Goal: Information Seeking & Learning: Check status

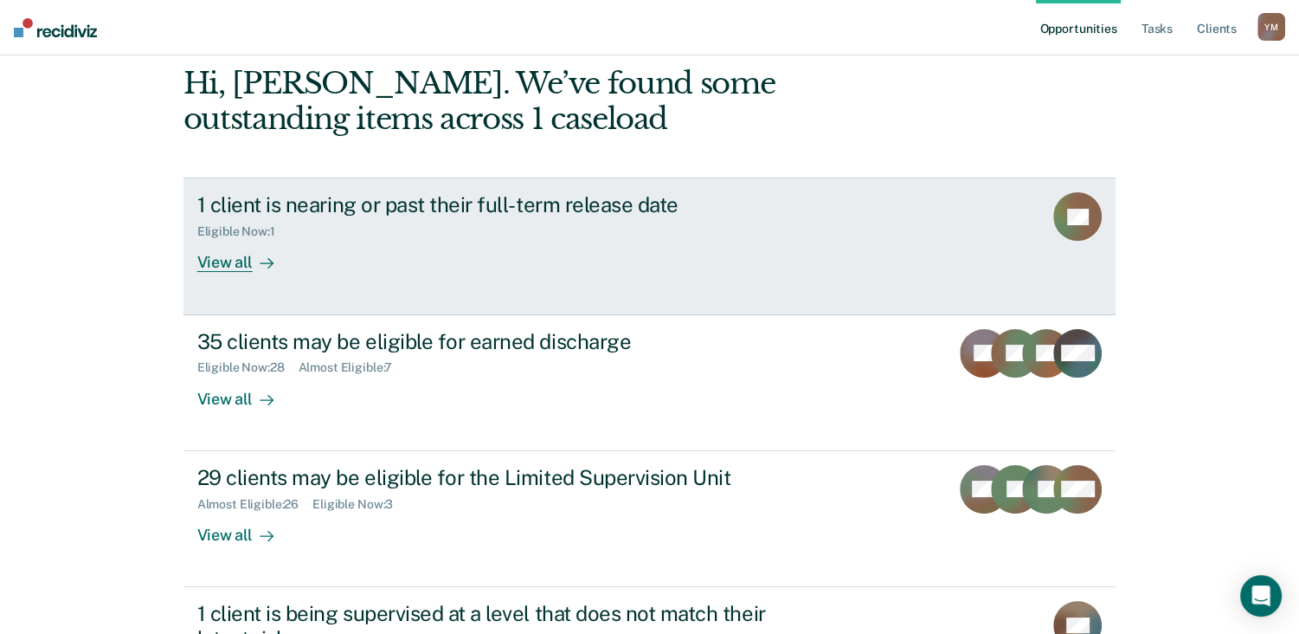
scroll to position [104, 0]
click at [499, 252] on div "1 client is nearing or past their full-term release date Eligible Now : 1 View …" at bounding box center [521, 231] width 649 height 80
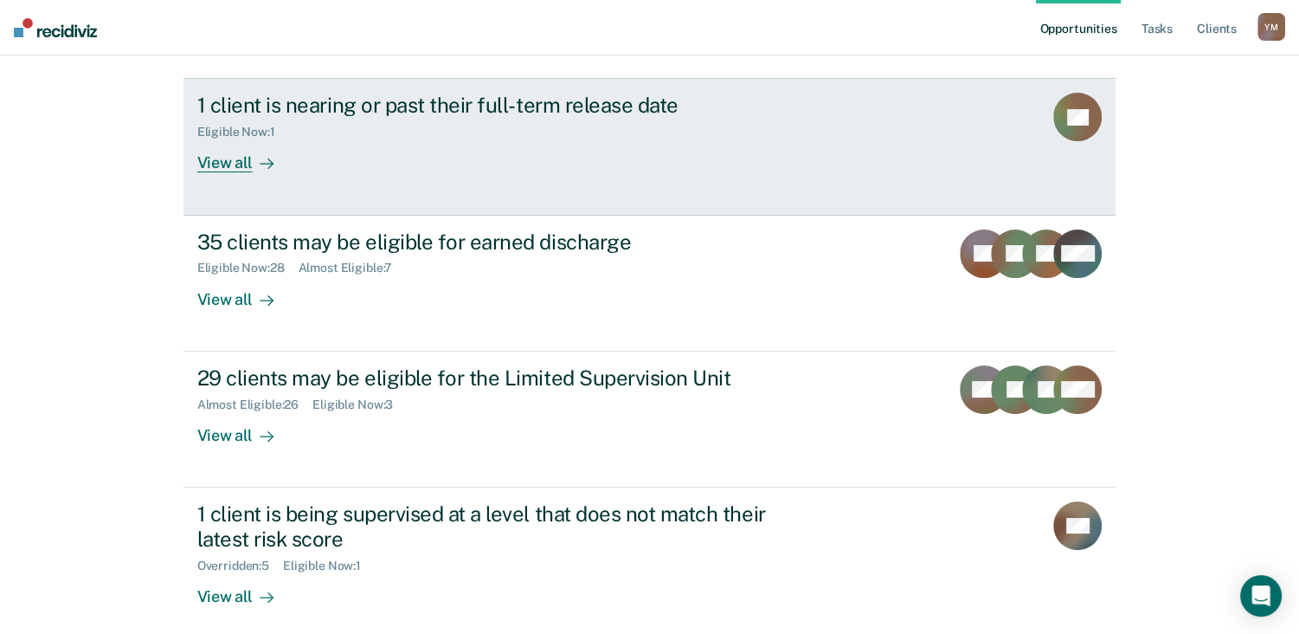
scroll to position [211, 0]
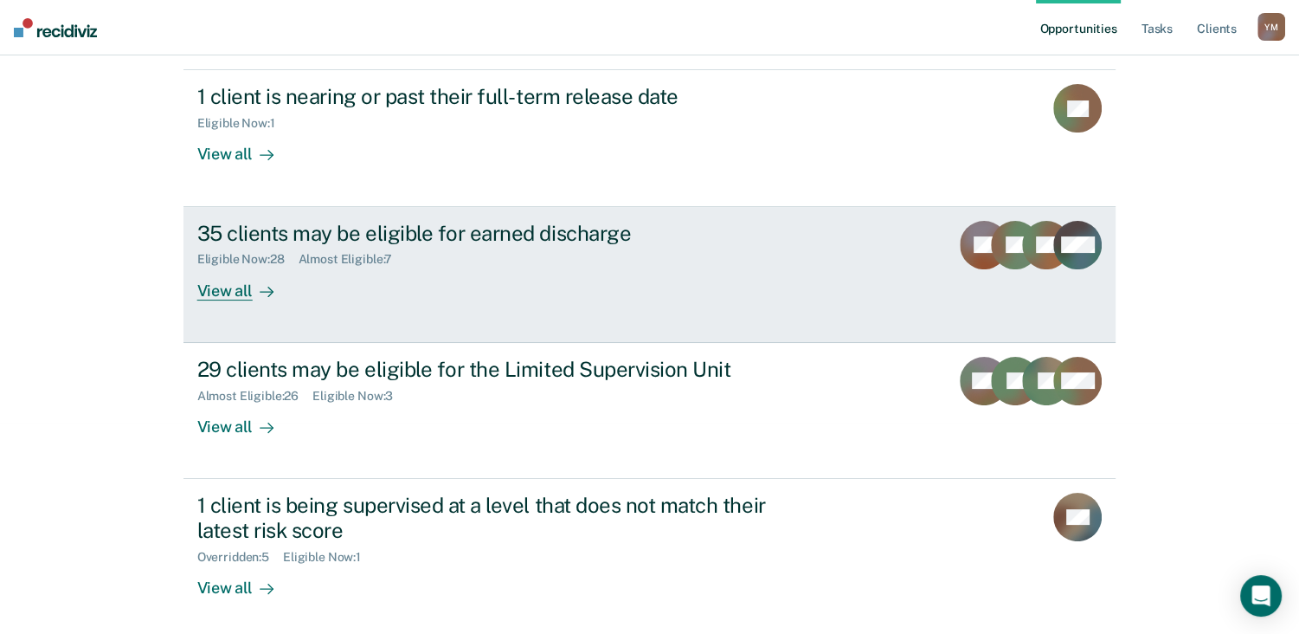
click at [405, 270] on div "35 clients may be eligible for earned discharge Eligible Now : 28 Almost Eligib…" at bounding box center [521, 261] width 649 height 80
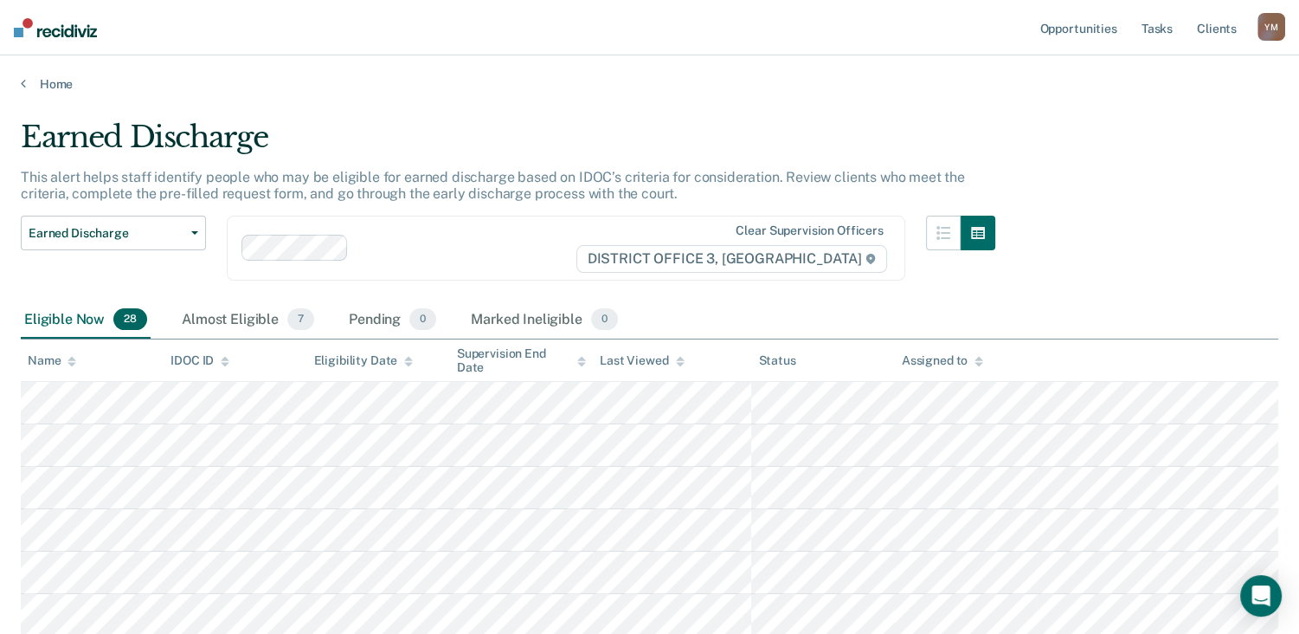
scroll to position [211, 0]
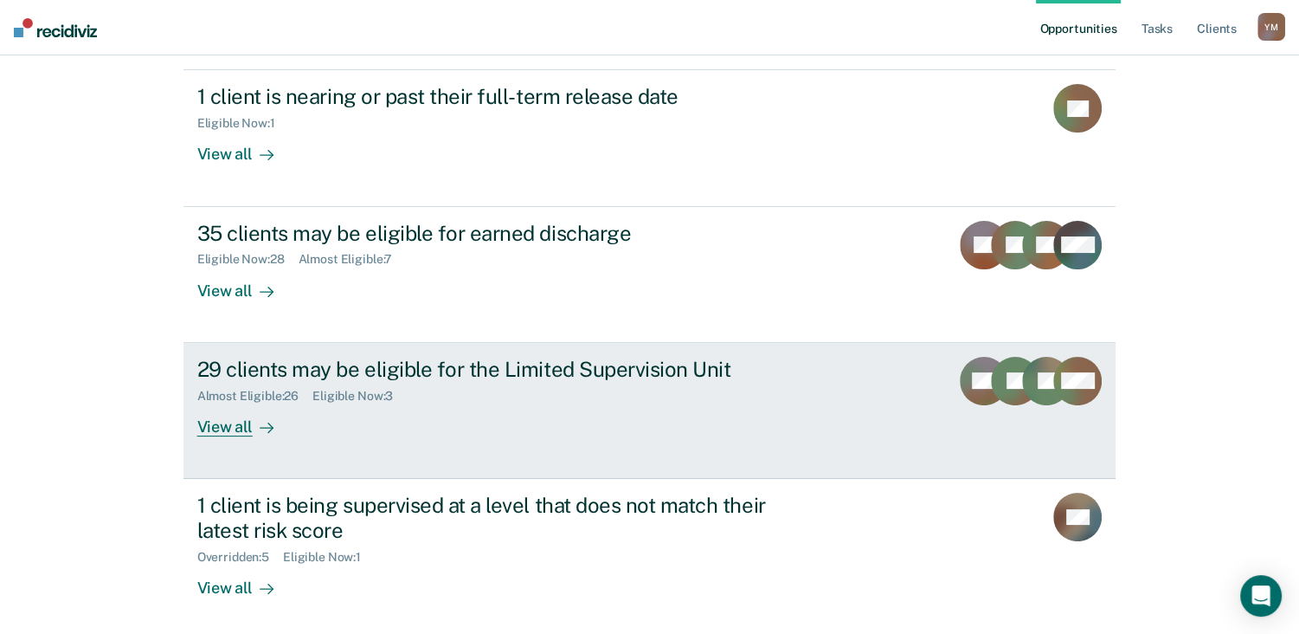
click at [344, 380] on div "29 clients may be eligible for the Limited Supervision Unit" at bounding box center [501, 369] width 608 height 25
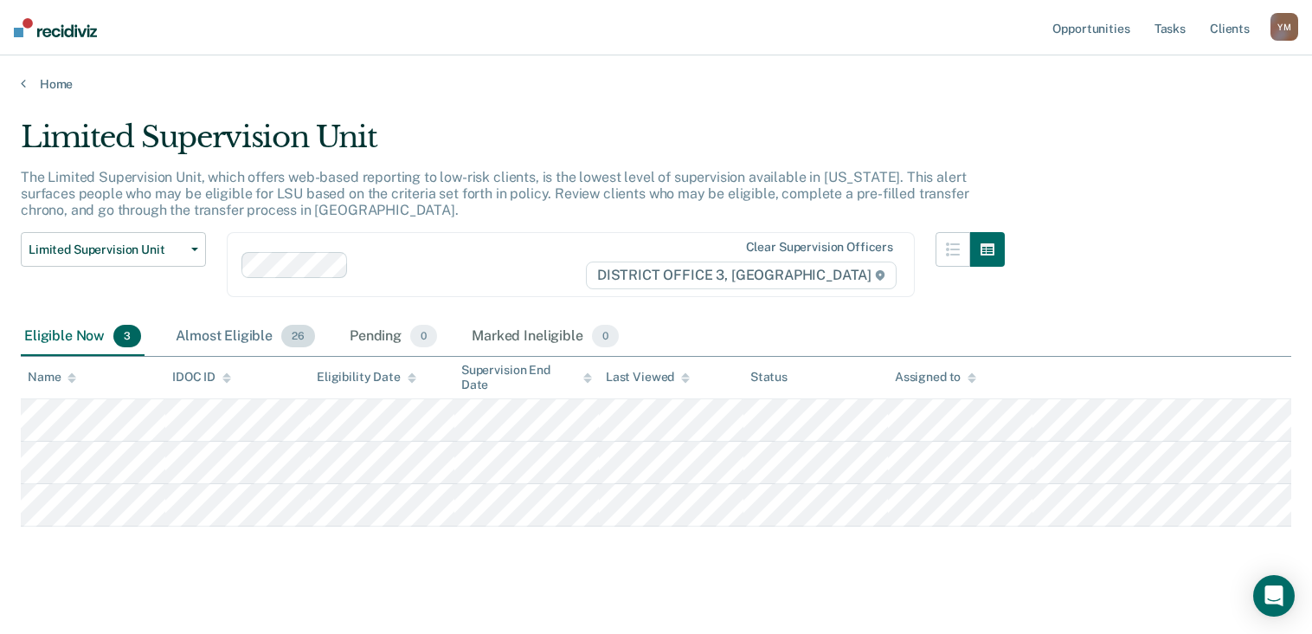
click at [233, 332] on div "Almost Eligible 26" at bounding box center [245, 337] width 146 height 38
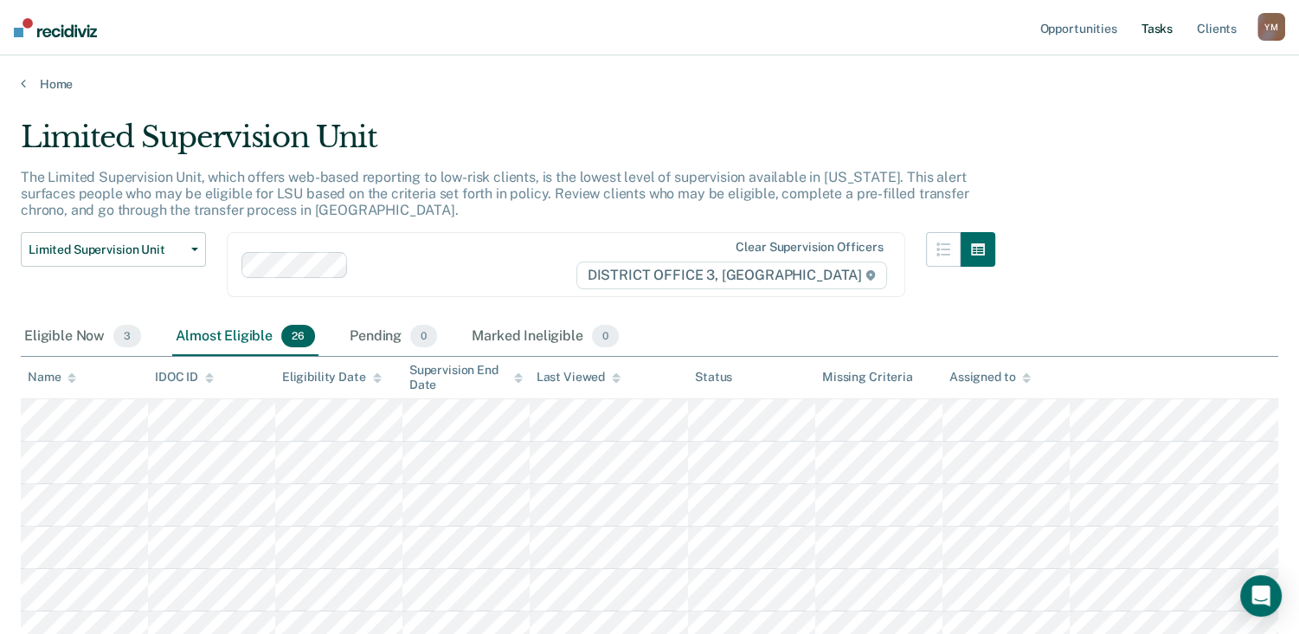
click at [1153, 29] on link "Tasks" at bounding box center [1157, 27] width 38 height 55
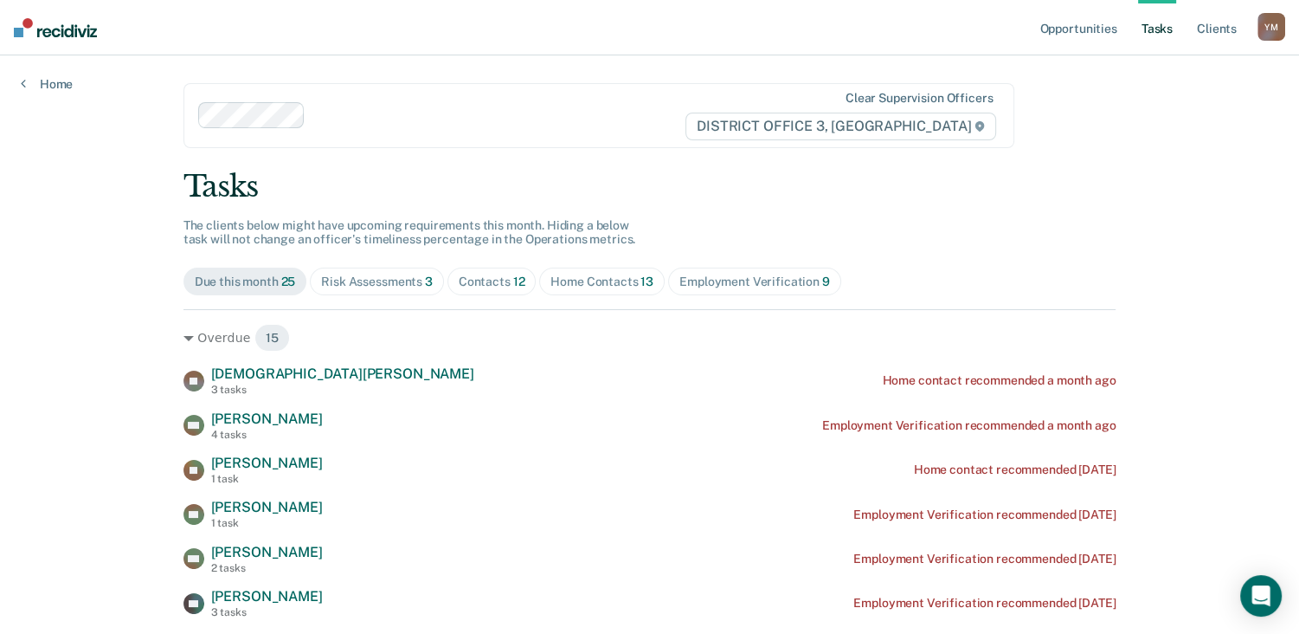
click at [713, 280] on div "Employment Verification 9" at bounding box center [755, 281] width 151 height 15
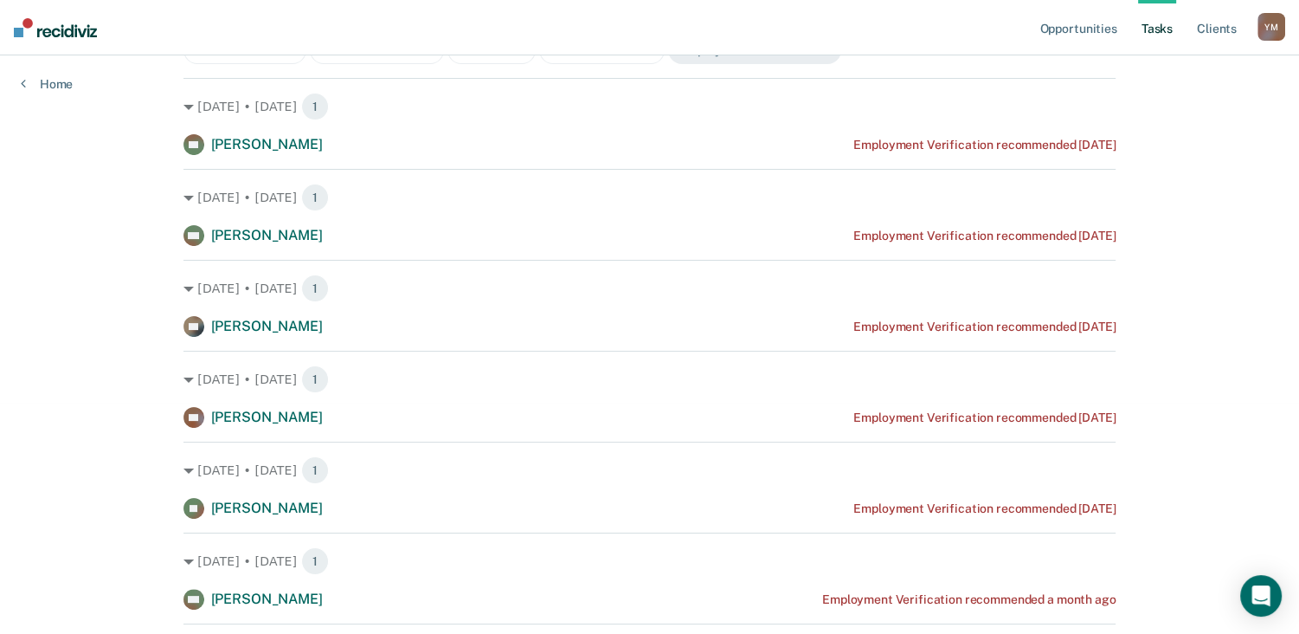
scroll to position [232, 0]
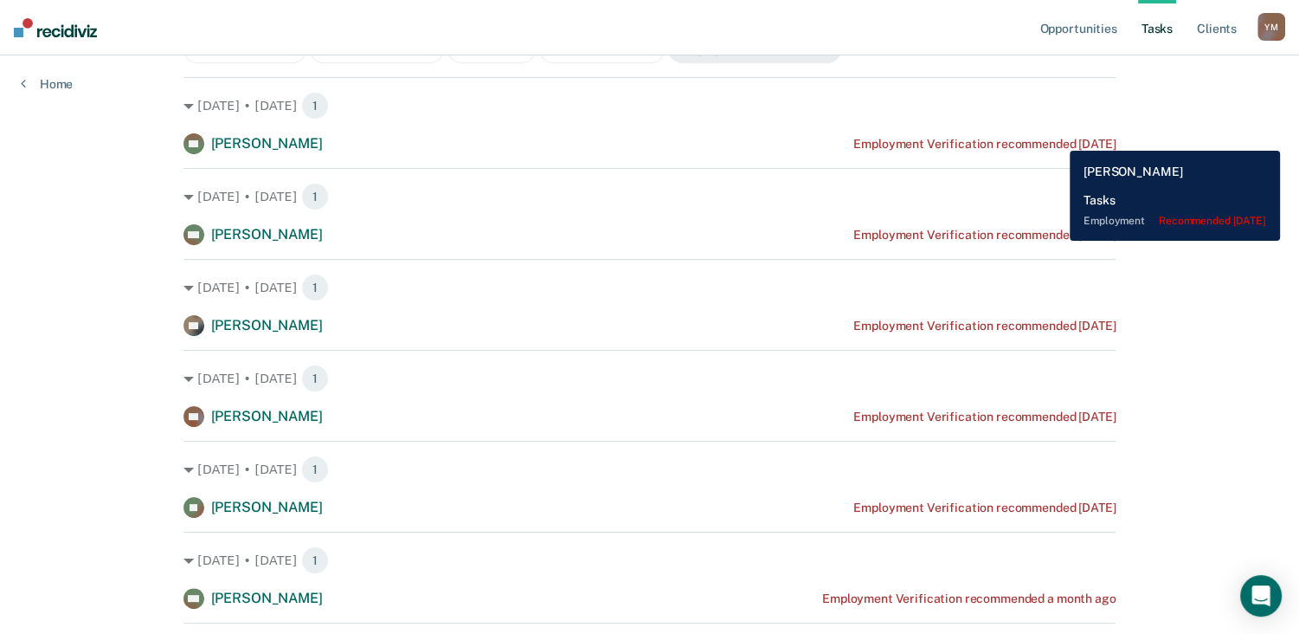
click at [1057, 138] on div "Employment Verification recommended 7 months ago" at bounding box center [985, 144] width 262 height 15
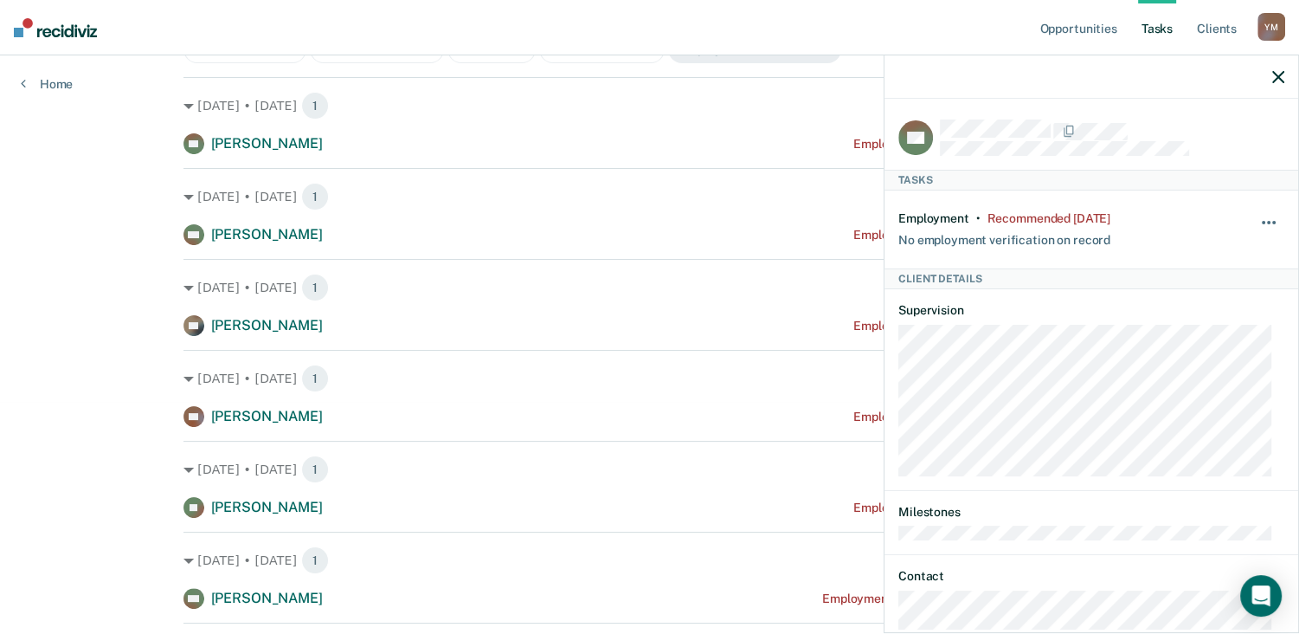
click at [1257, 222] on button "button" at bounding box center [1269, 231] width 29 height 28
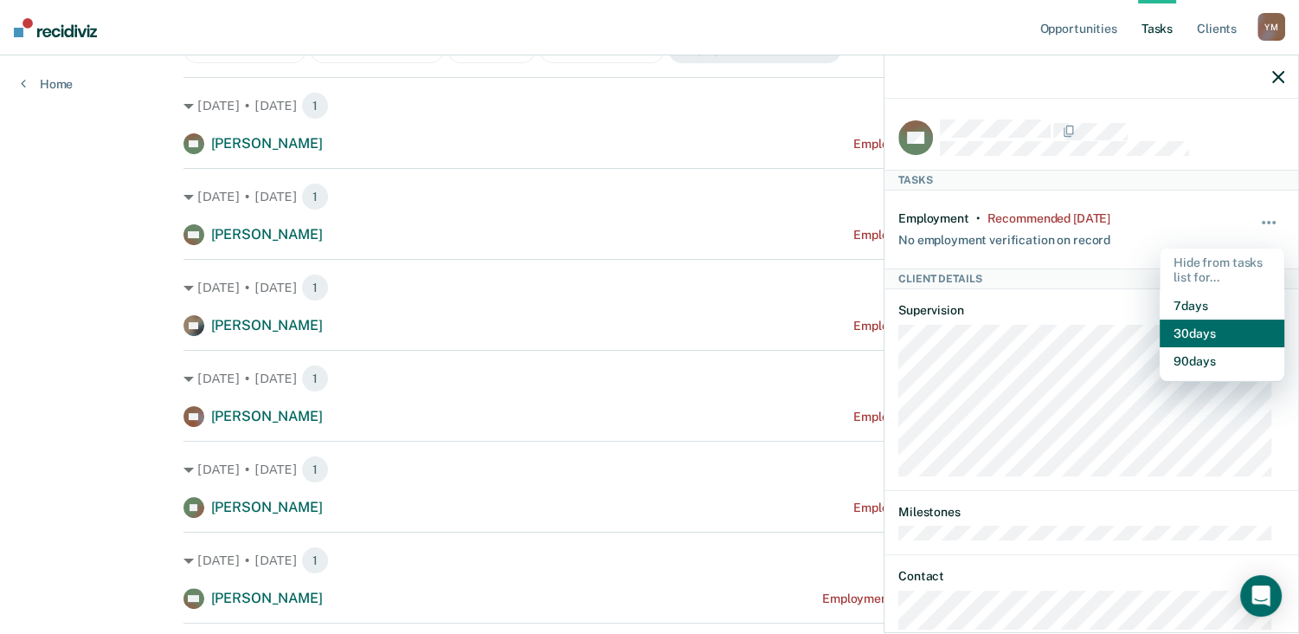
click at [1208, 338] on button "30 days" at bounding box center [1222, 333] width 125 height 28
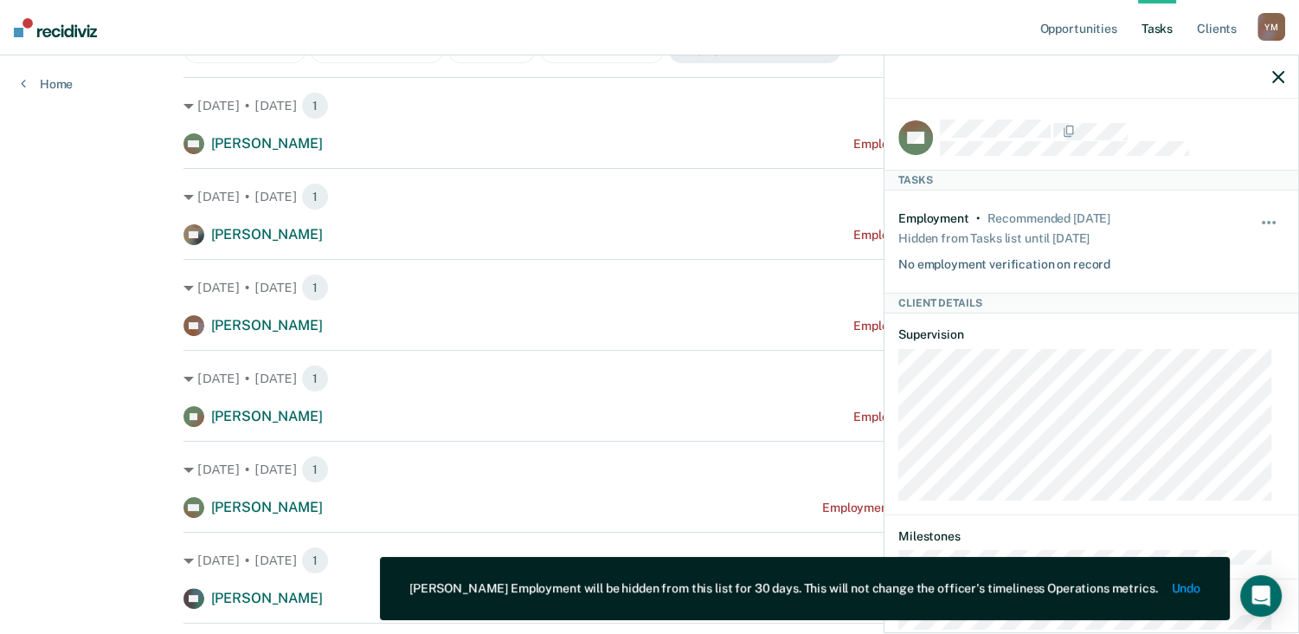
click at [76, 402] on html "Looks like you’re using Internet Explorer 11. For faster loading and a better e…" at bounding box center [649, 85] width 1299 height 634
click at [1279, 74] on icon "button" at bounding box center [1279, 77] width 12 height 12
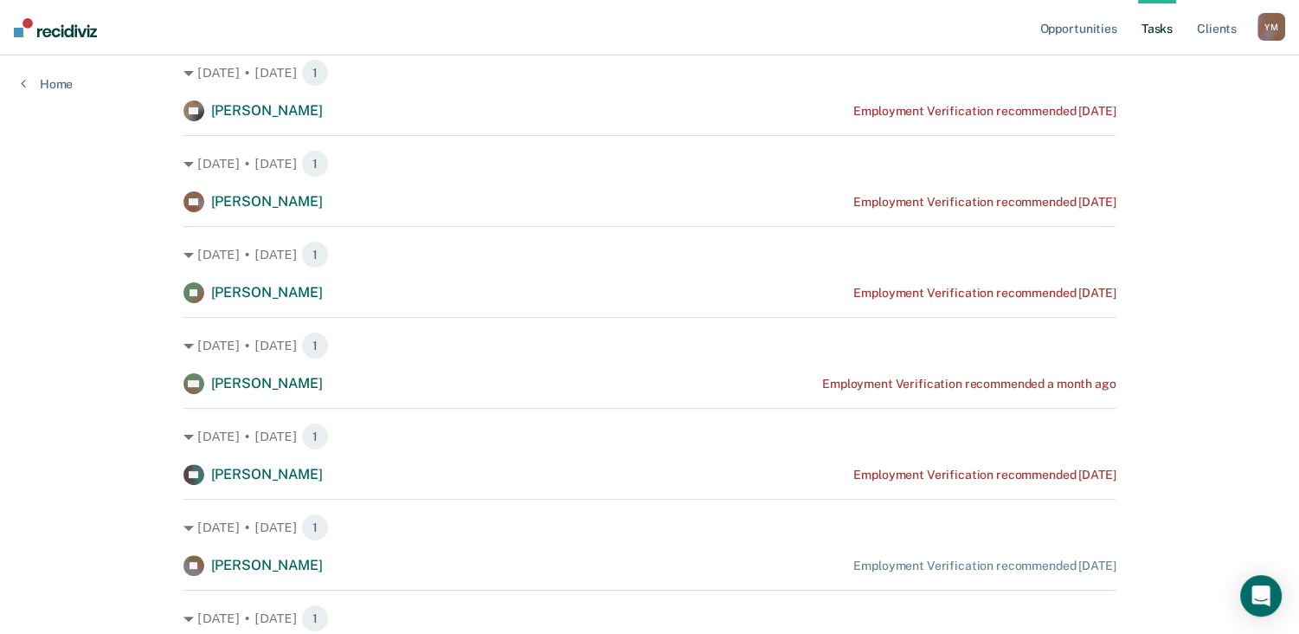
scroll to position [388, 0]
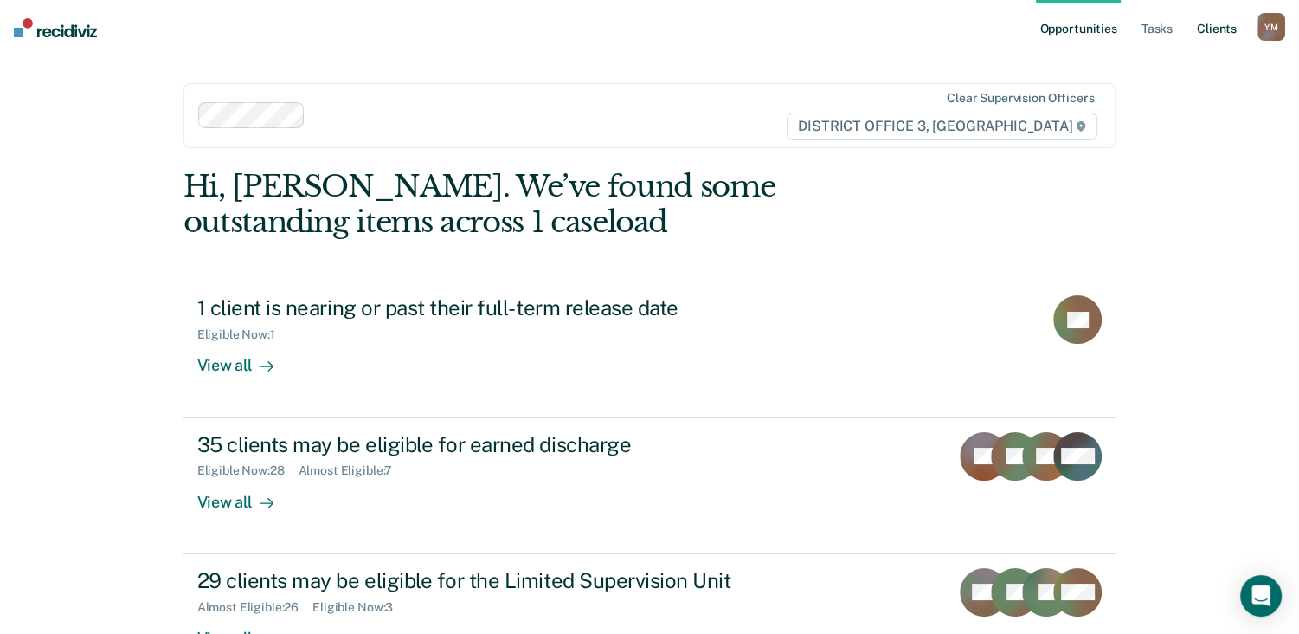
click at [1226, 30] on link "Client s" at bounding box center [1217, 27] width 47 height 55
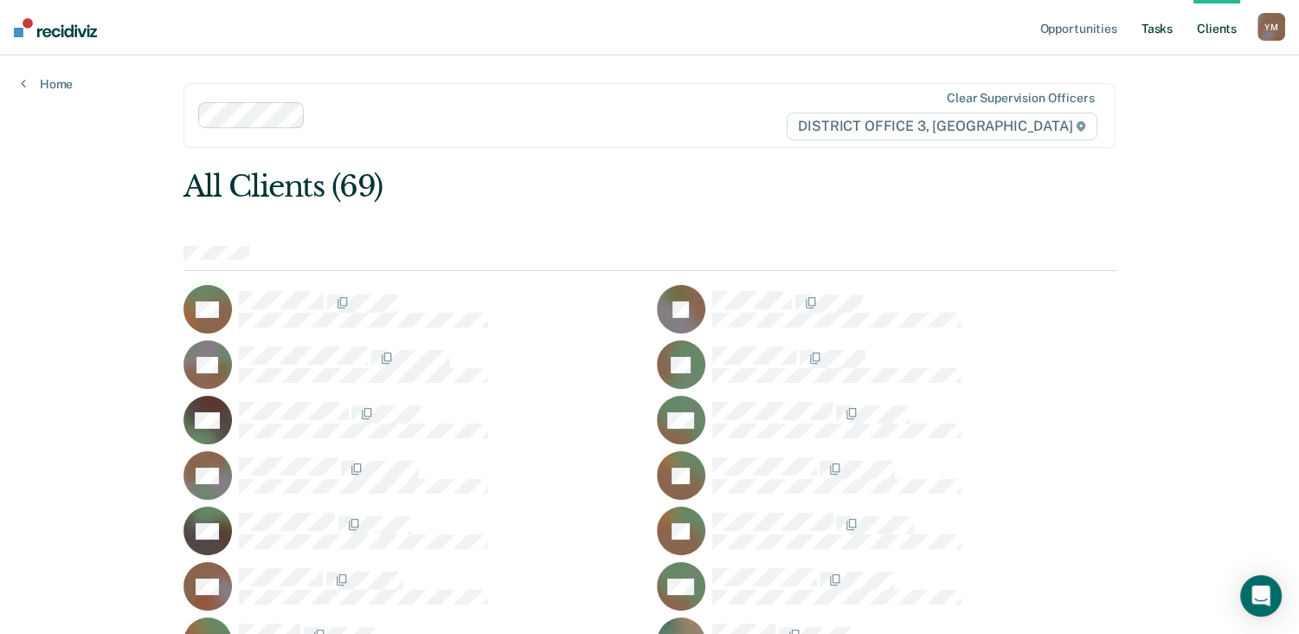
click at [1174, 30] on link "Tasks" at bounding box center [1157, 27] width 38 height 55
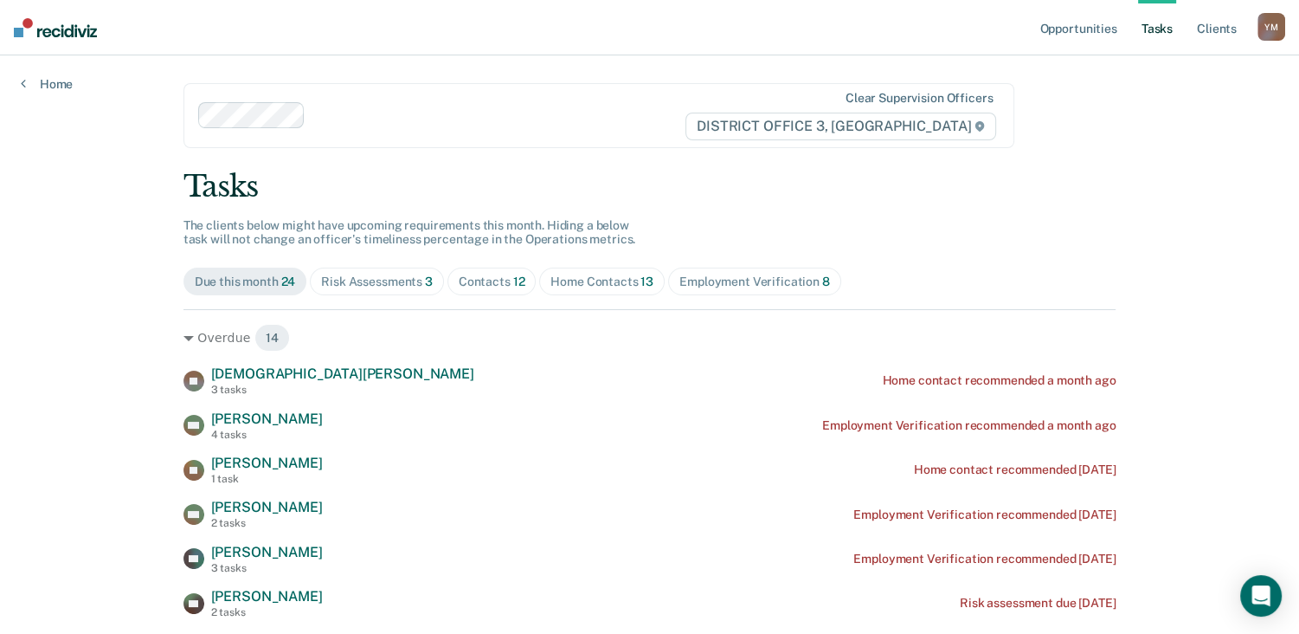
click at [351, 285] on div "Risk Assessments 3" at bounding box center [377, 281] width 112 height 15
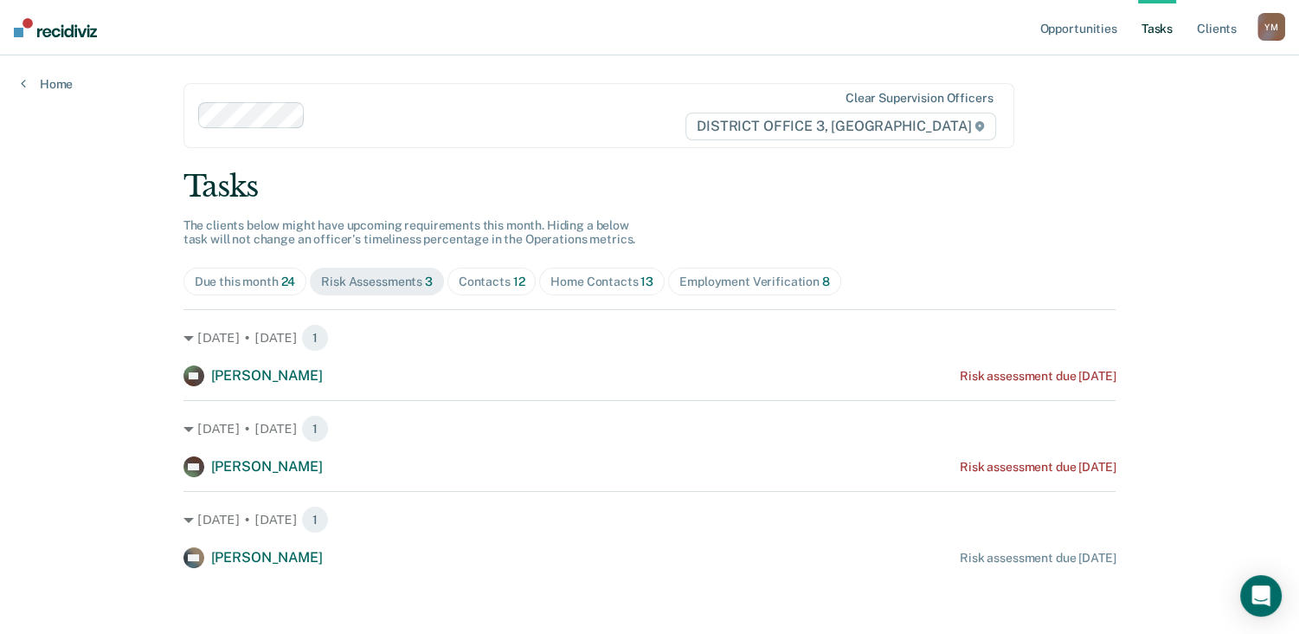
click at [513, 287] on span "12" at bounding box center [519, 281] width 12 height 14
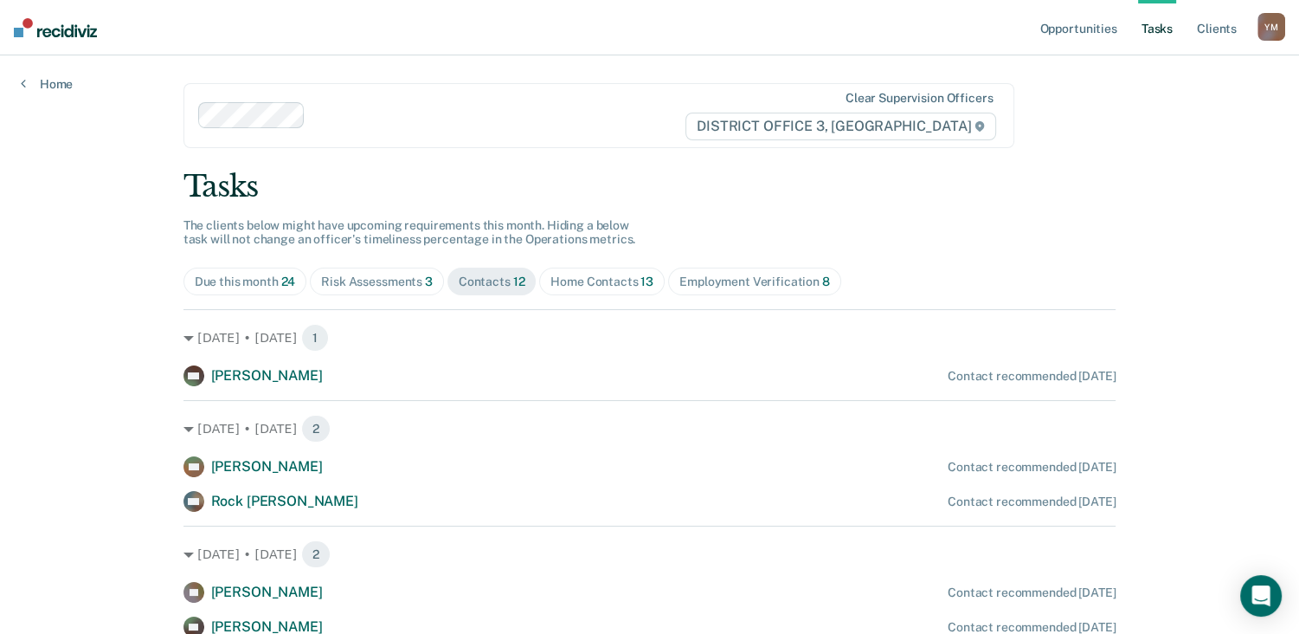
click at [586, 268] on span "Home Contacts 13" at bounding box center [602, 281] width 126 height 28
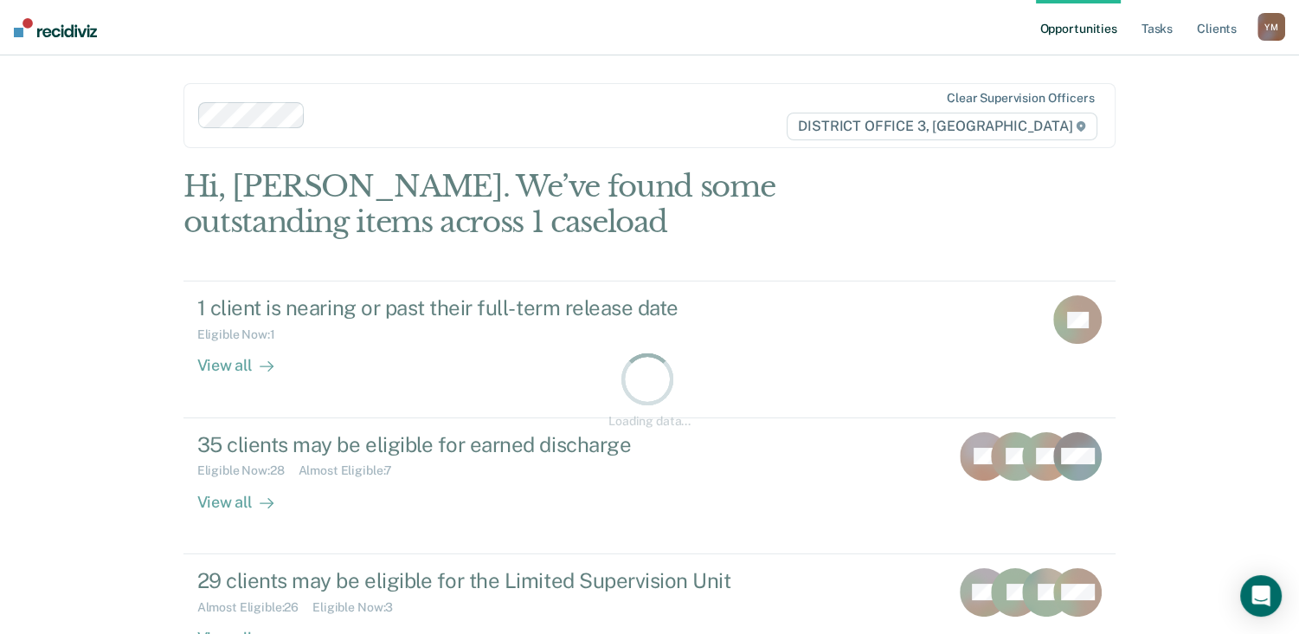
click at [1181, 27] on ul "Opportunities Tasks Client s" at bounding box center [1147, 27] width 222 height 55
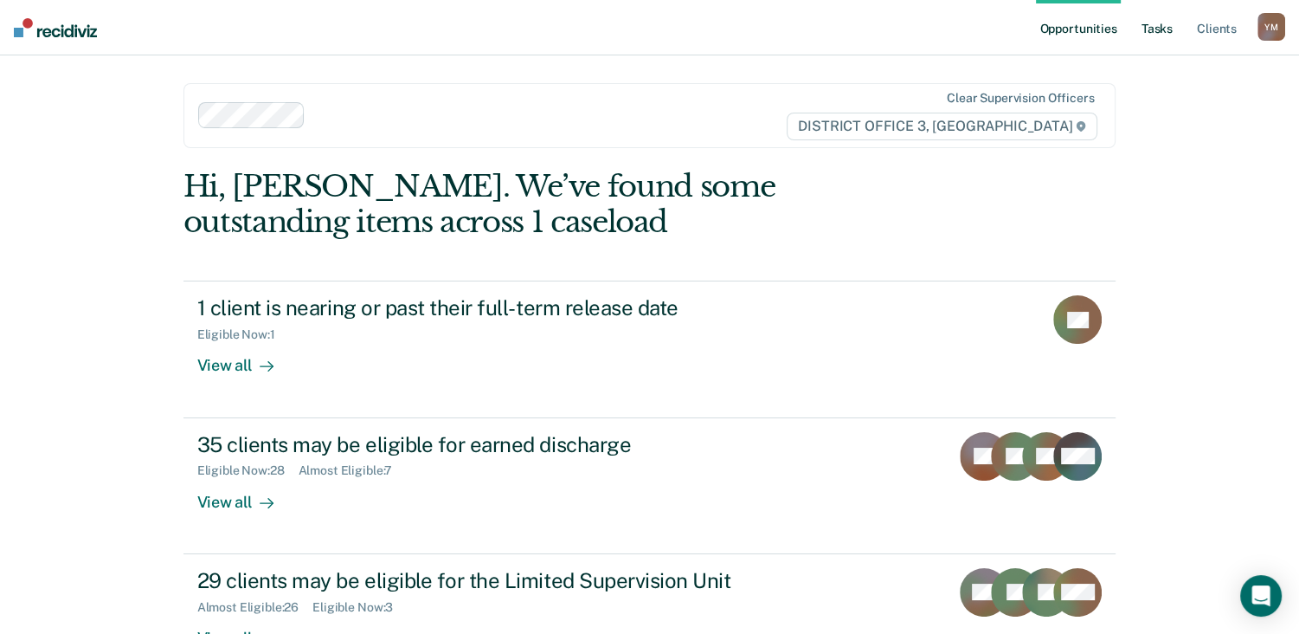
click at [1163, 30] on link "Tasks" at bounding box center [1157, 27] width 38 height 55
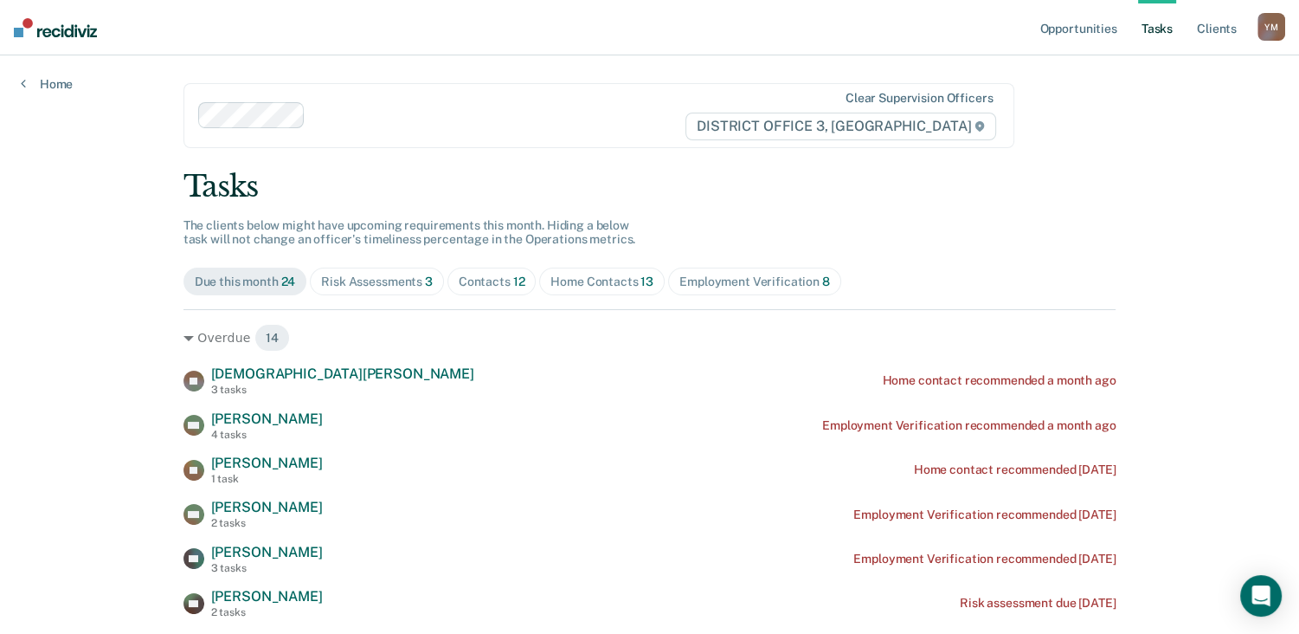
click at [415, 282] on div "Risk Assessments 3" at bounding box center [377, 281] width 112 height 15
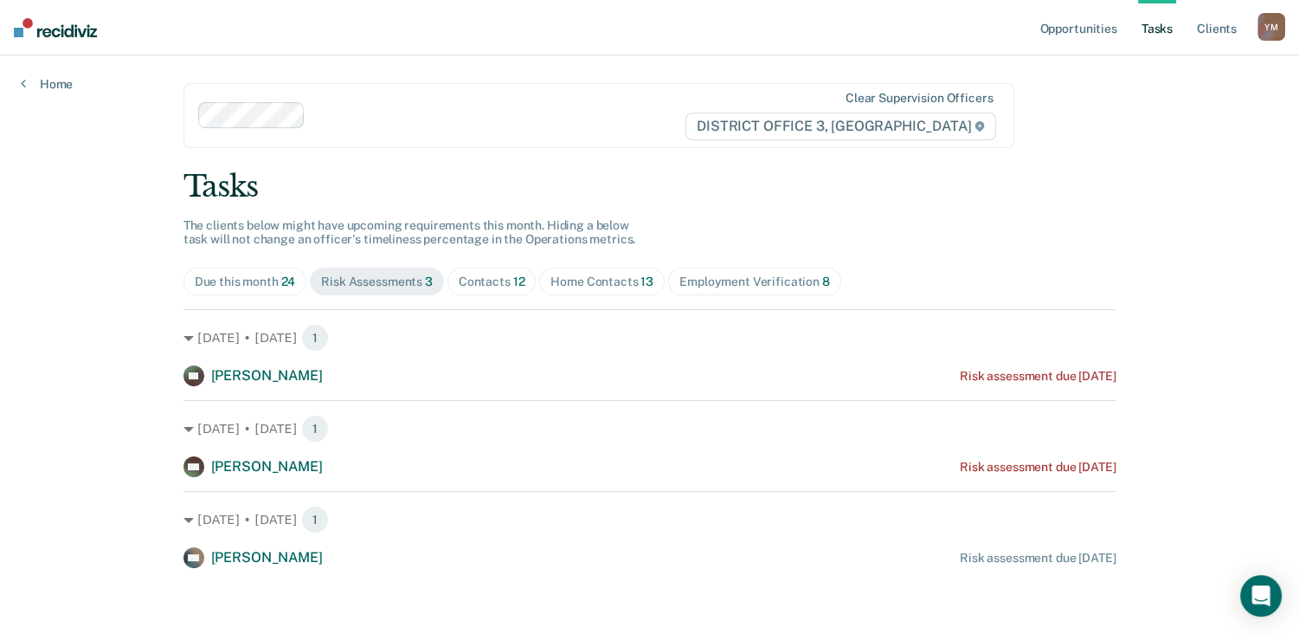
click at [263, 288] on span "Due this month 24" at bounding box center [246, 281] width 124 height 28
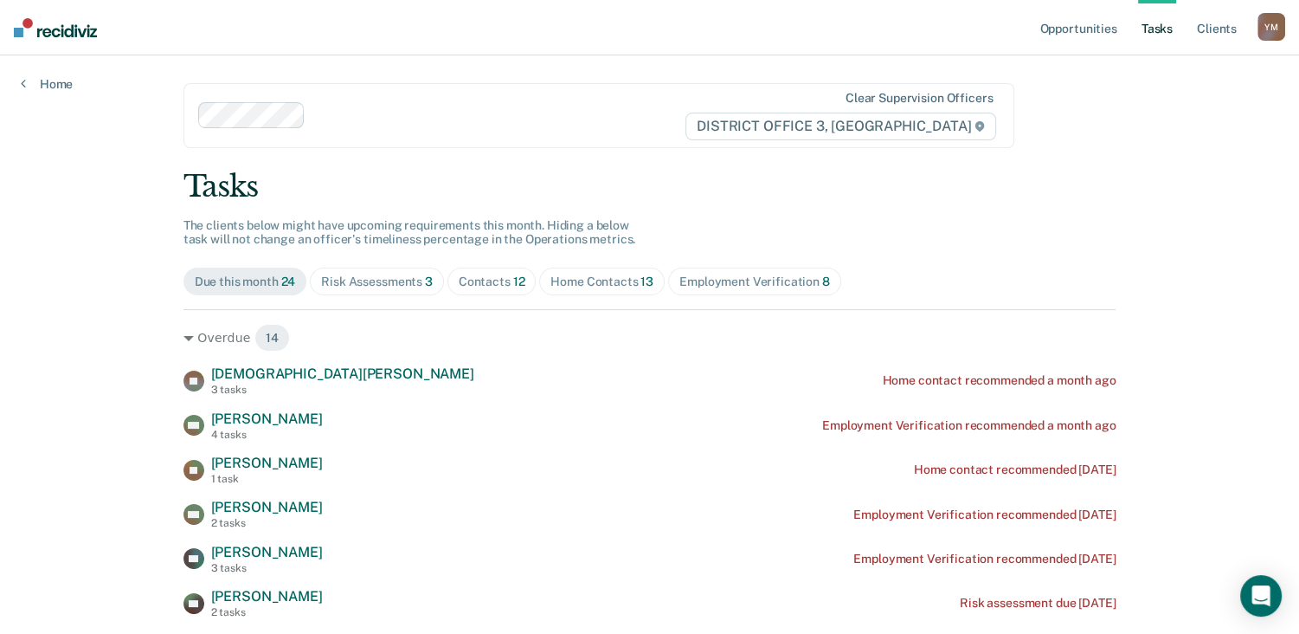
click at [513, 285] on span "12" at bounding box center [519, 281] width 12 height 14
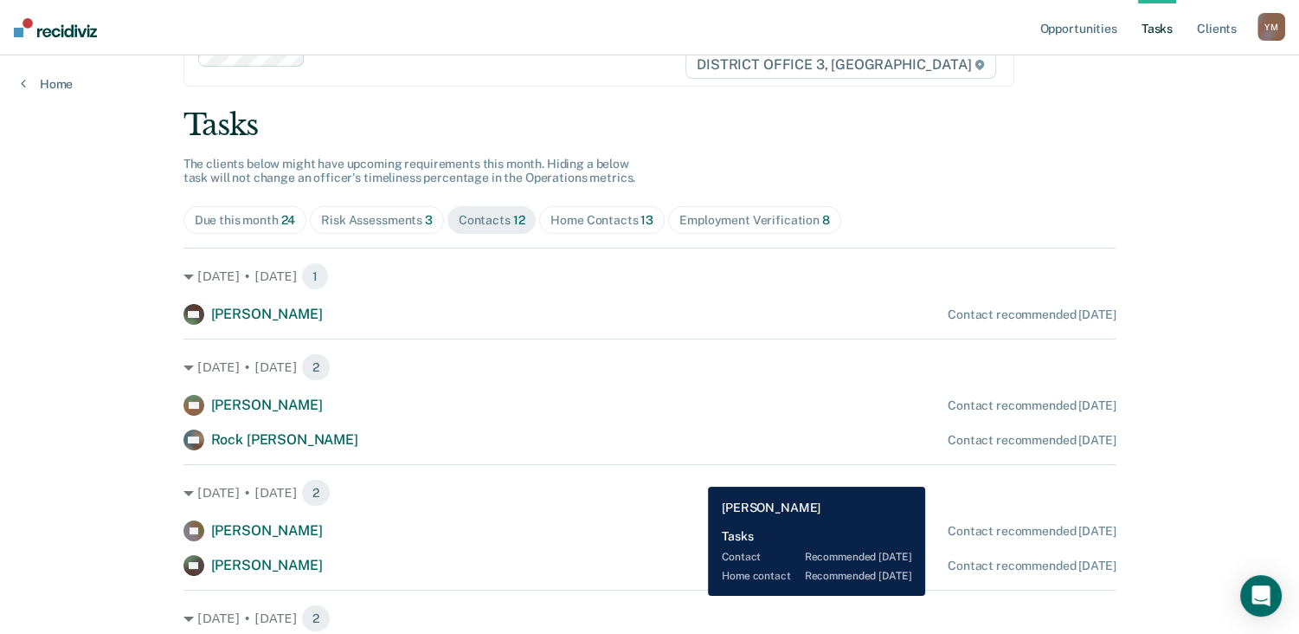
scroll to position [62, 0]
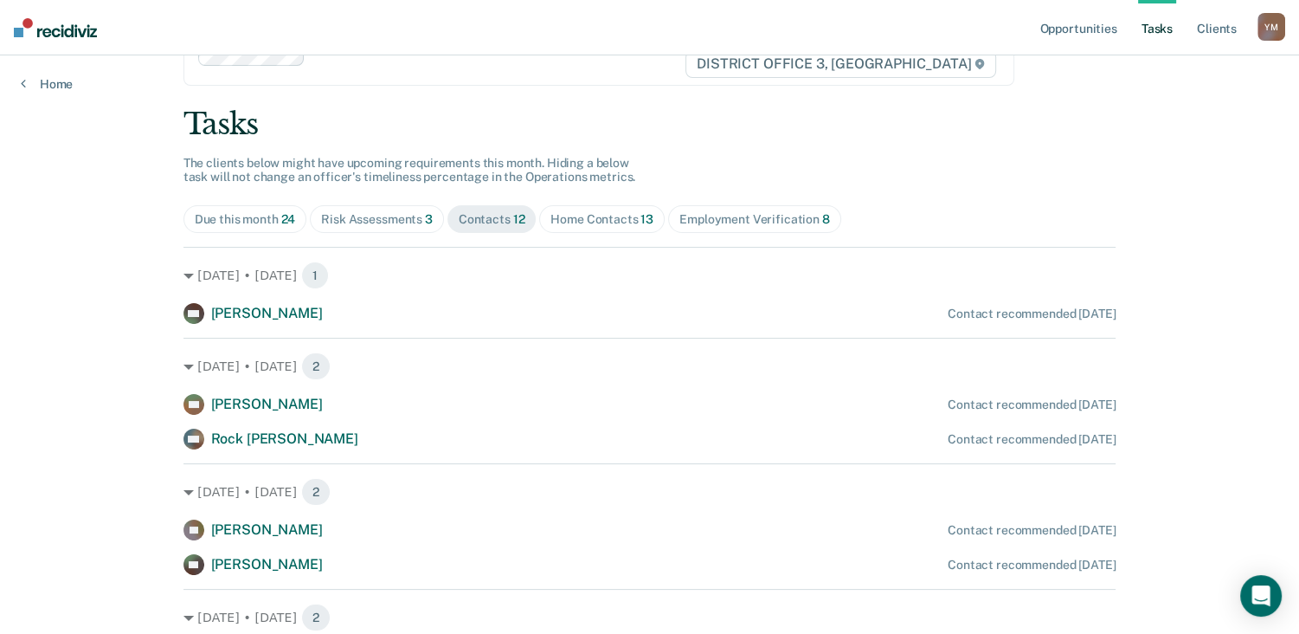
click at [562, 220] on div "Home Contacts 13" at bounding box center [602, 219] width 103 height 15
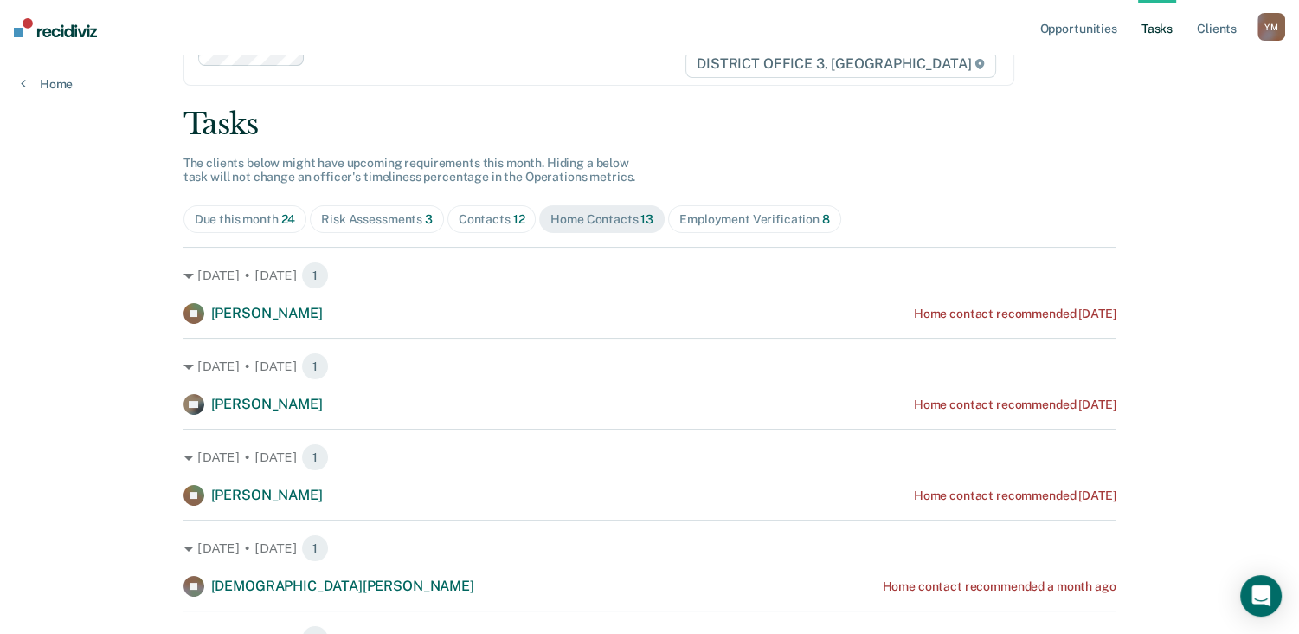
click at [407, 220] on div "Risk Assessments 3" at bounding box center [377, 219] width 112 height 15
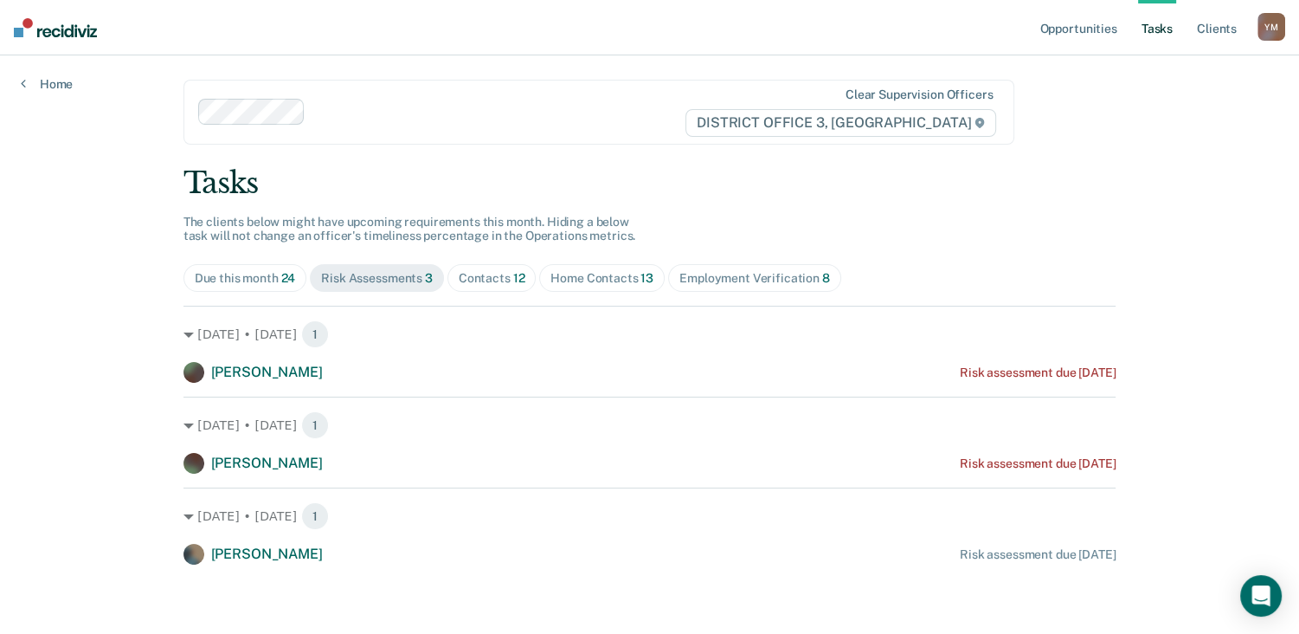
scroll to position [3, 0]
click at [571, 279] on div "Home Contacts 13" at bounding box center [602, 278] width 103 height 15
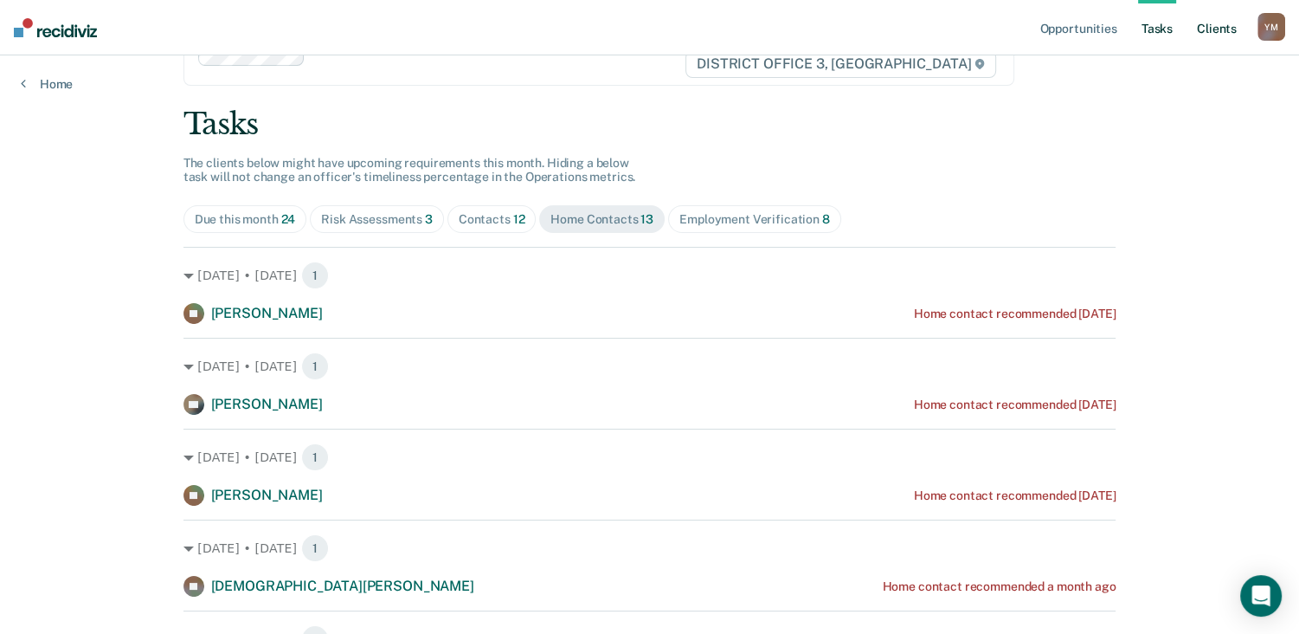
click at [1212, 24] on link "Client s" at bounding box center [1217, 27] width 47 height 55
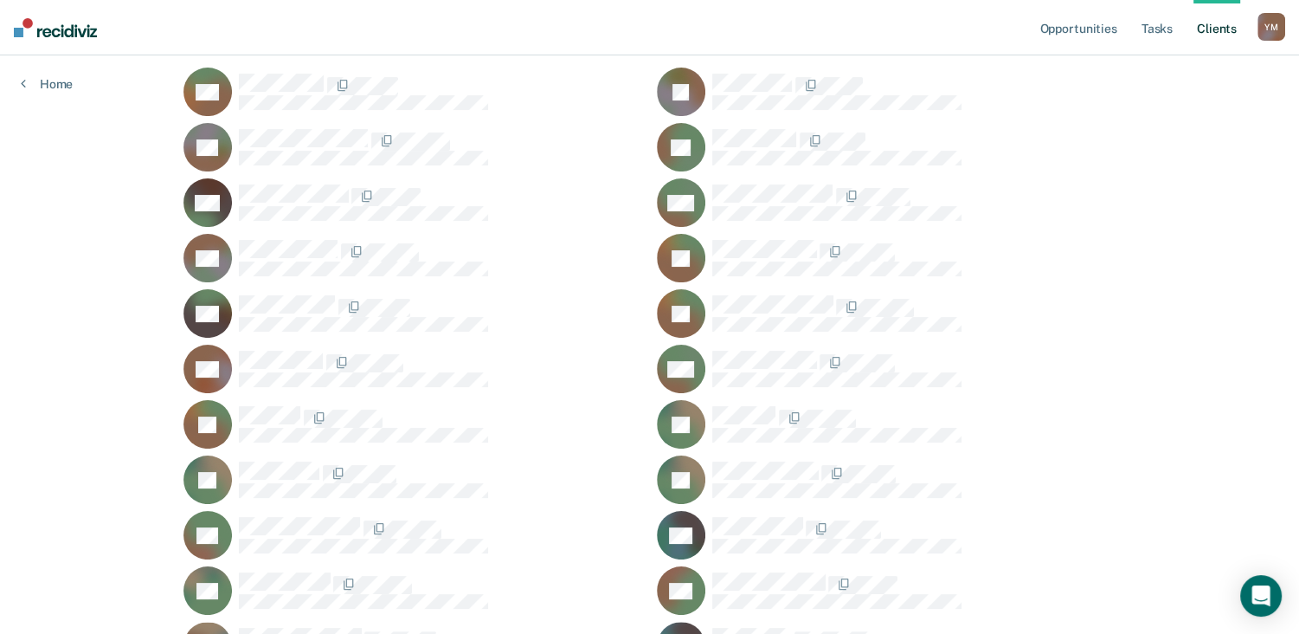
scroll to position [218, 0]
